Goal: Information Seeking & Learning: Learn about a topic

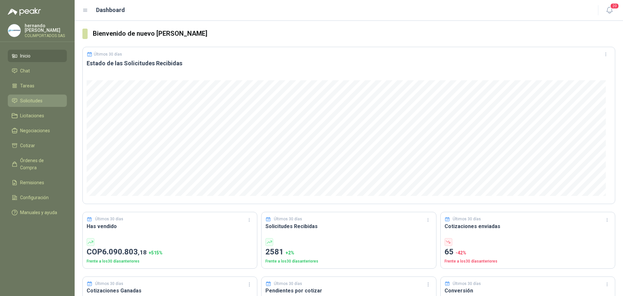
click at [36, 103] on span "Solicitudes" at bounding box center [31, 100] width 22 height 7
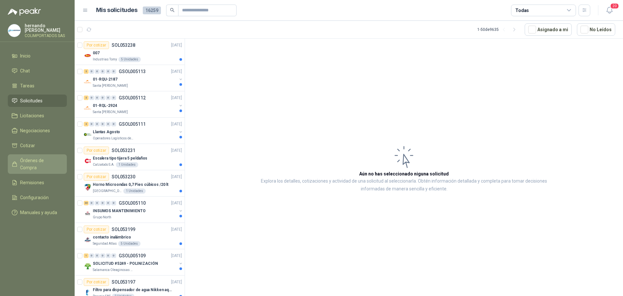
click at [46, 159] on span "Órdenes de Compra" at bounding box center [40, 164] width 41 height 14
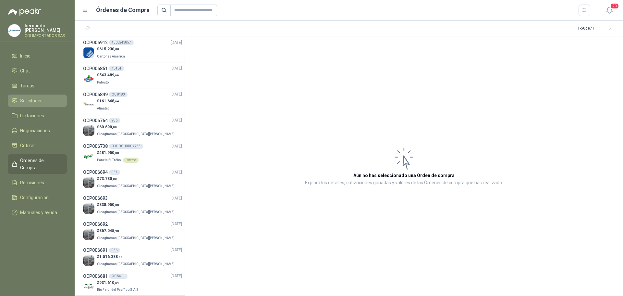
click at [52, 99] on li "Solicitudes" at bounding box center [37, 100] width 51 height 7
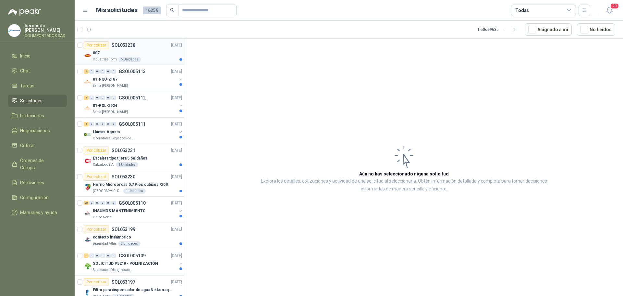
click at [145, 55] on div "007" at bounding box center [137, 53] width 89 height 8
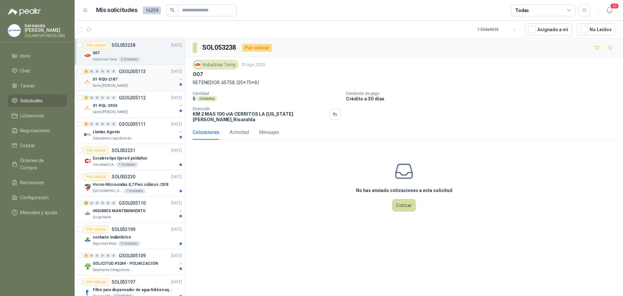
click at [142, 80] on div "01-RQU-2187" at bounding box center [135, 79] width 84 height 8
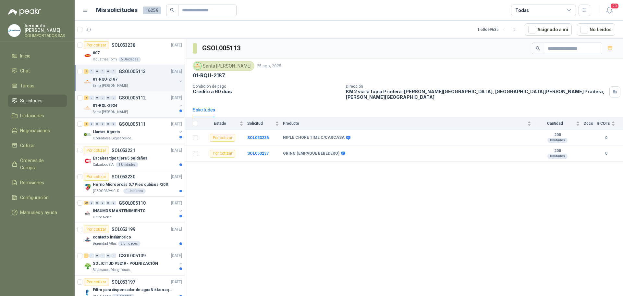
click at [148, 109] on div "01-RQL-2924" at bounding box center [135, 106] width 84 height 8
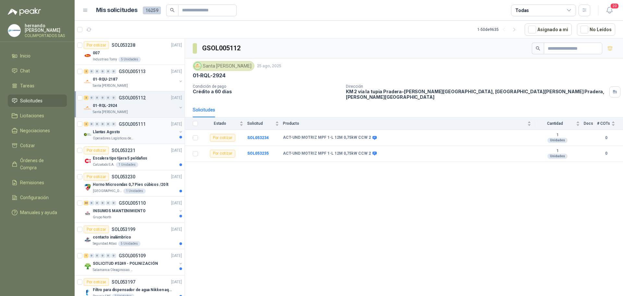
click at [139, 134] on div "Llantas Agosto" at bounding box center [135, 132] width 84 height 8
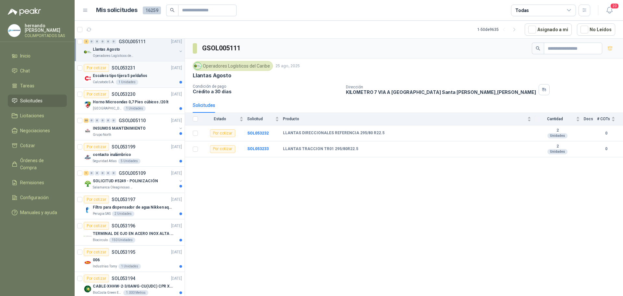
scroll to position [97, 0]
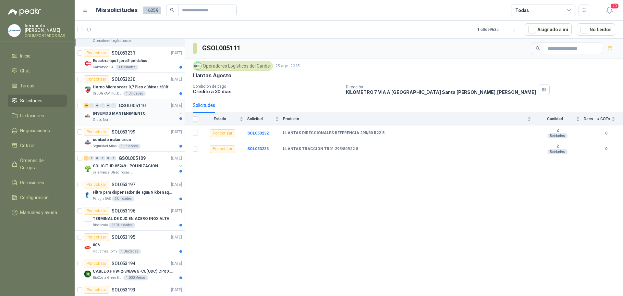
click at [147, 118] on div "Grupo North" at bounding box center [135, 119] width 84 height 5
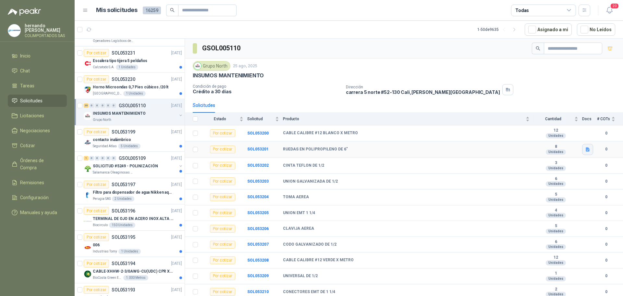
click at [586, 148] on icon "button" at bounding box center [588, 149] width 4 height 4
click at [537, 127] on button "FICHA TÉCNICA RN6X2B1-2 ACT.pdf" at bounding box center [545, 128] width 78 height 7
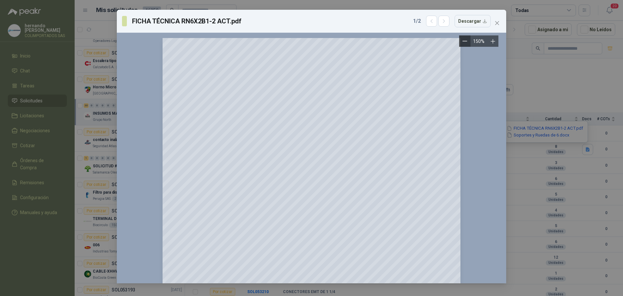
click at [466, 41] on icon "Zoom out" at bounding box center [465, 41] width 5 height 5
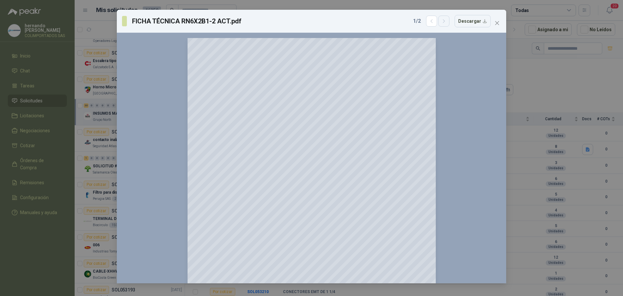
click at [445, 22] on icon "button" at bounding box center [444, 22] width 6 height 6
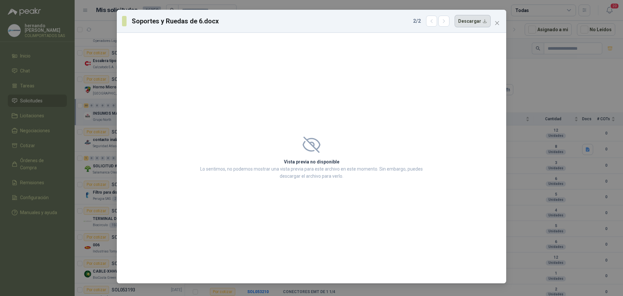
click at [485, 22] on button "Descargar" at bounding box center [473, 21] width 36 height 12
click at [432, 21] on icon "button" at bounding box center [432, 22] width 6 height 6
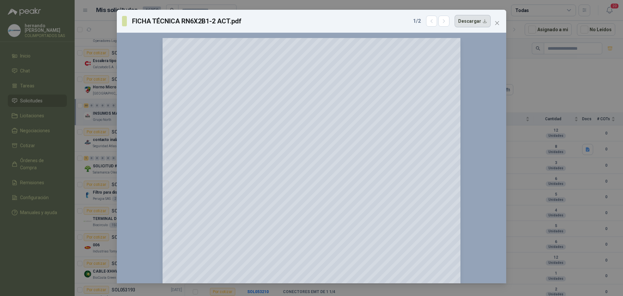
click at [485, 22] on button "Descargar" at bounding box center [473, 21] width 36 height 12
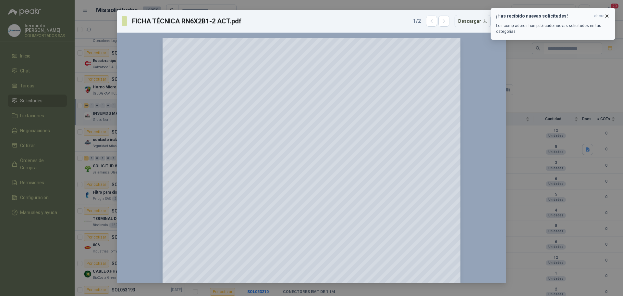
click at [607, 16] on icon "button" at bounding box center [607, 16] width 3 height 3
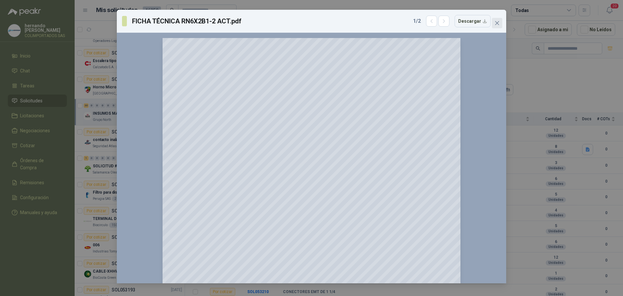
click at [498, 24] on icon "close" at bounding box center [497, 23] width 4 height 4
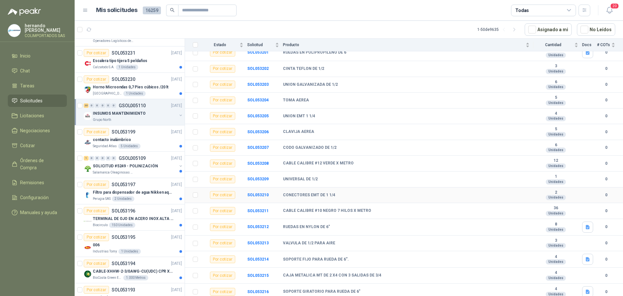
scroll to position [97, 0]
click at [586, 227] on icon "button" at bounding box center [588, 226] width 4 height 4
click at [537, 209] on button "FICHA RPP6X2B1_2 ACT.pdf" at bounding box center [552, 211] width 63 height 7
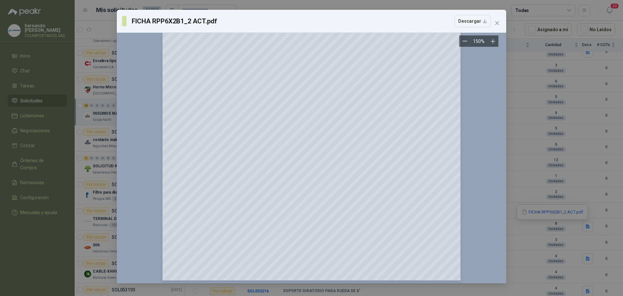
scroll to position [146, 0]
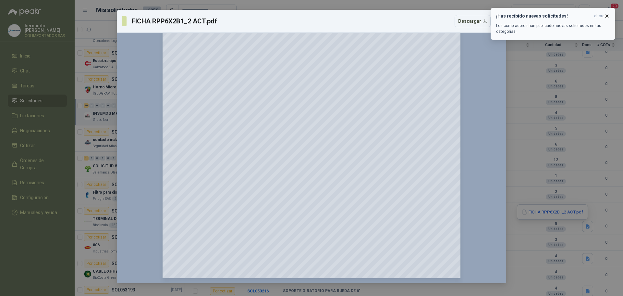
click at [607, 15] on icon "button" at bounding box center [607, 16] width 6 height 6
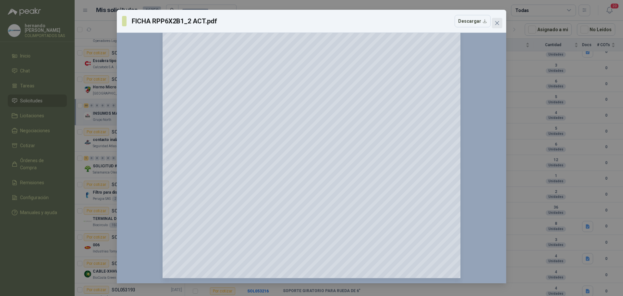
click at [498, 23] on icon "close" at bounding box center [497, 23] width 4 height 4
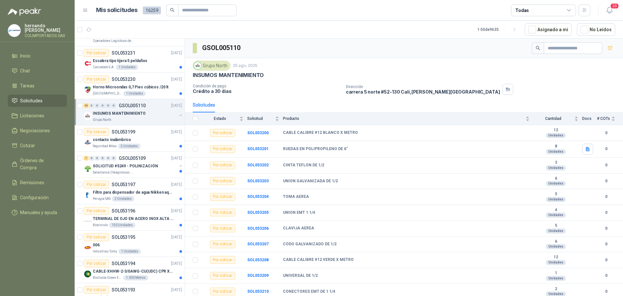
scroll to position [0, 0]
click at [150, 139] on div "contacto inalámbrico" at bounding box center [137, 140] width 89 height 8
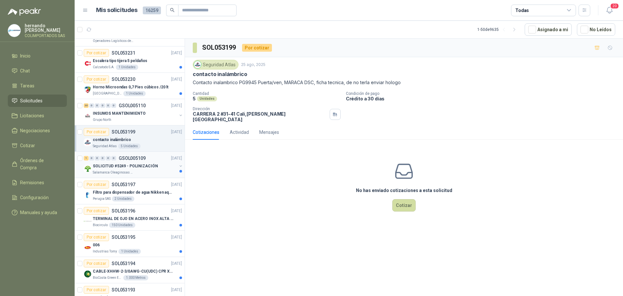
click at [146, 171] on div "Salamanca Oleaginosas SAS" at bounding box center [135, 172] width 84 height 5
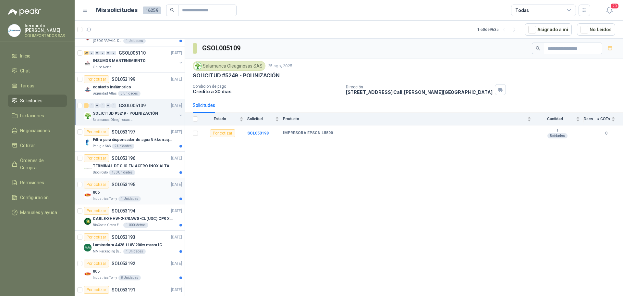
scroll to position [162, 0]
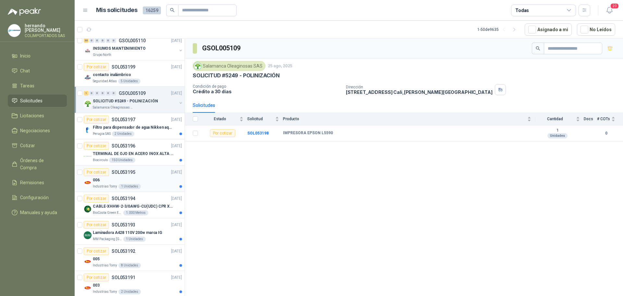
click at [150, 181] on div "006" at bounding box center [137, 180] width 89 height 8
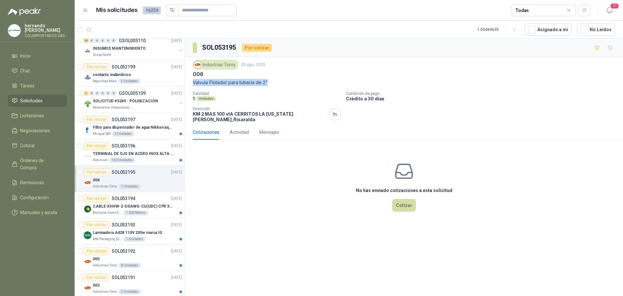
drag, startPoint x: 193, startPoint y: 81, endPoint x: 267, endPoint y: 81, distance: 74.3
click at [267, 81] on p "Valvula Flotador para tuberia de 2"" at bounding box center [404, 82] width 423 height 7
copy p "Valvula Flotador para tuberia de 2""
click at [236, 177] on div "No has enviado cotizaciones a esta solicitud Cotizar" at bounding box center [404, 186] width 438 height 83
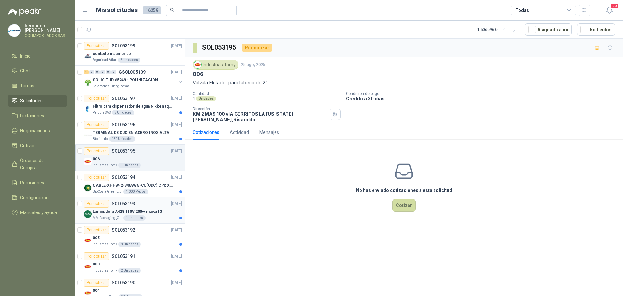
scroll to position [195, 0]
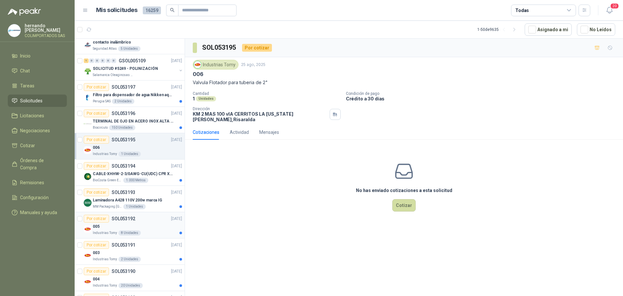
click at [141, 222] on div "Por cotizar SOL053192 [DATE]" at bounding box center [133, 219] width 98 height 8
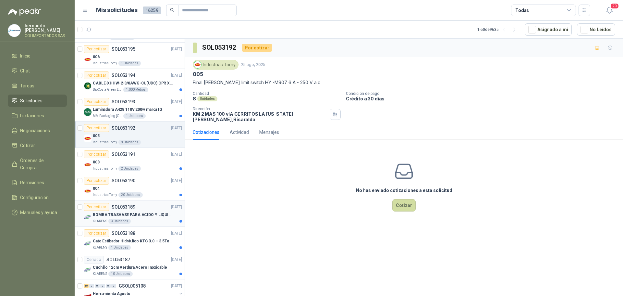
scroll to position [292, 0]
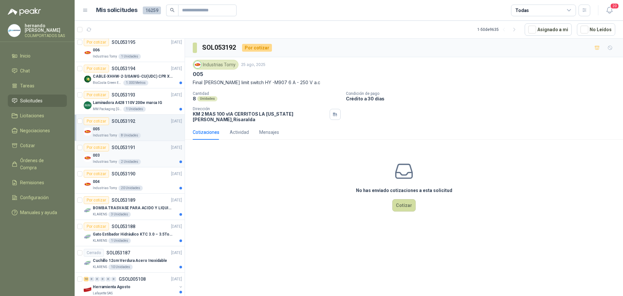
click at [155, 156] on div "003" at bounding box center [137, 155] width 89 height 8
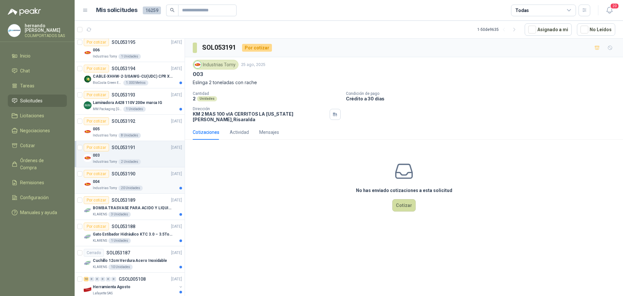
click at [148, 177] on div "Por cotizar SOL053190 [DATE]" at bounding box center [133, 174] width 98 height 8
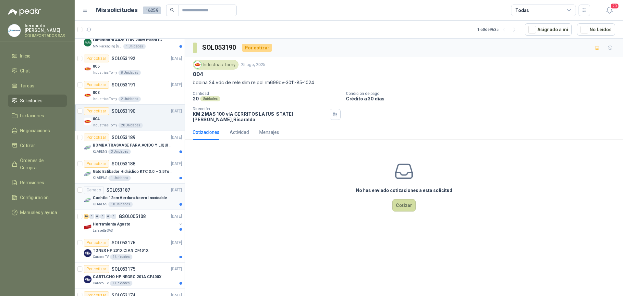
scroll to position [357, 0]
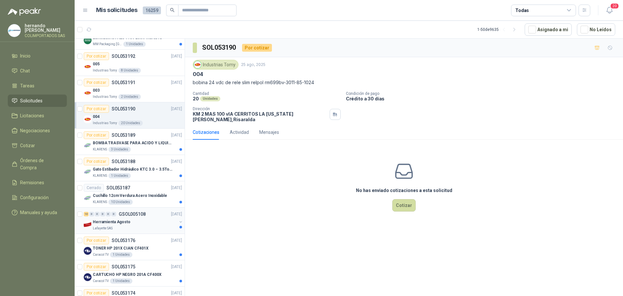
click at [138, 222] on div "Herramienta Agosto" at bounding box center [135, 222] width 84 height 8
